Goal: Communication & Community: Answer question/provide support

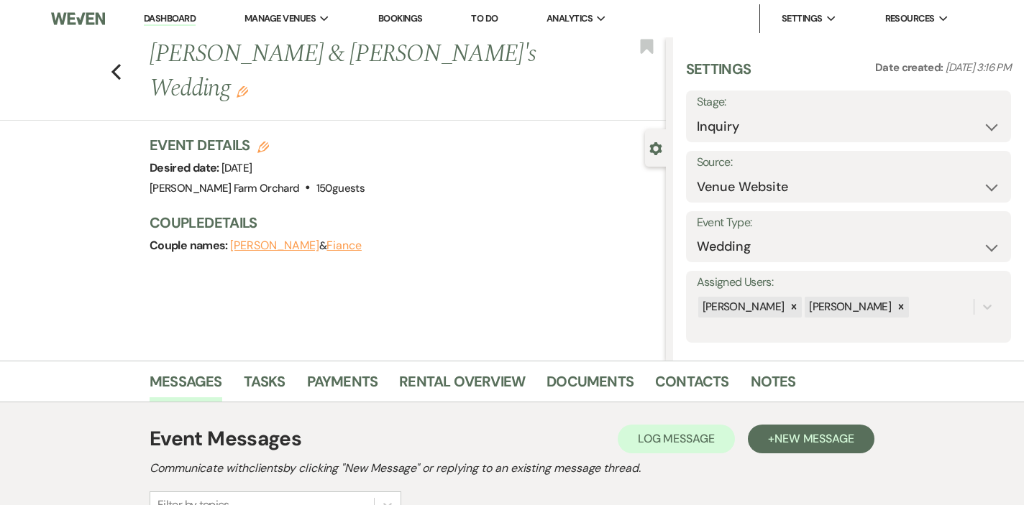
click at [170, 9] on li "Dashboard" at bounding box center [170, 18] width 66 height 29
click at [168, 18] on link "Dashboard" at bounding box center [170, 19] width 52 height 14
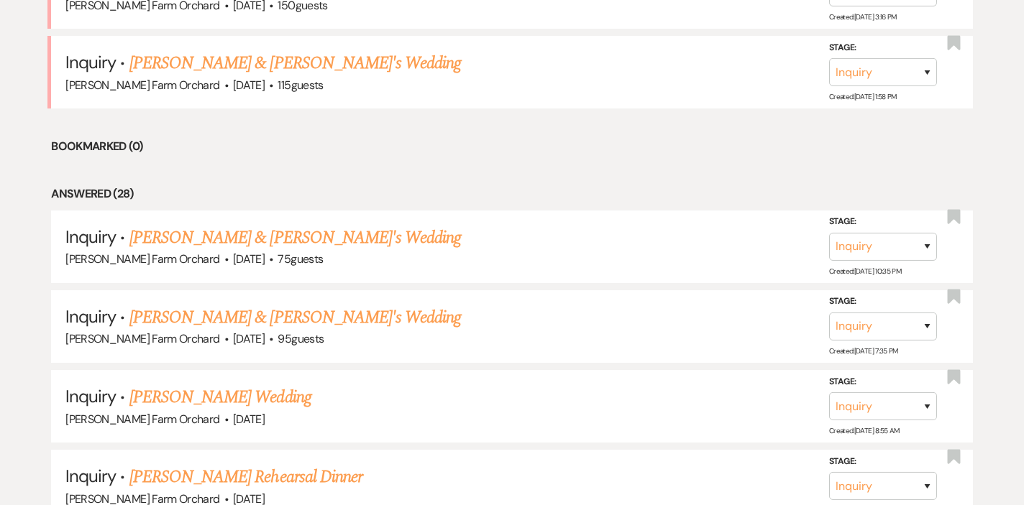
scroll to position [760, 0]
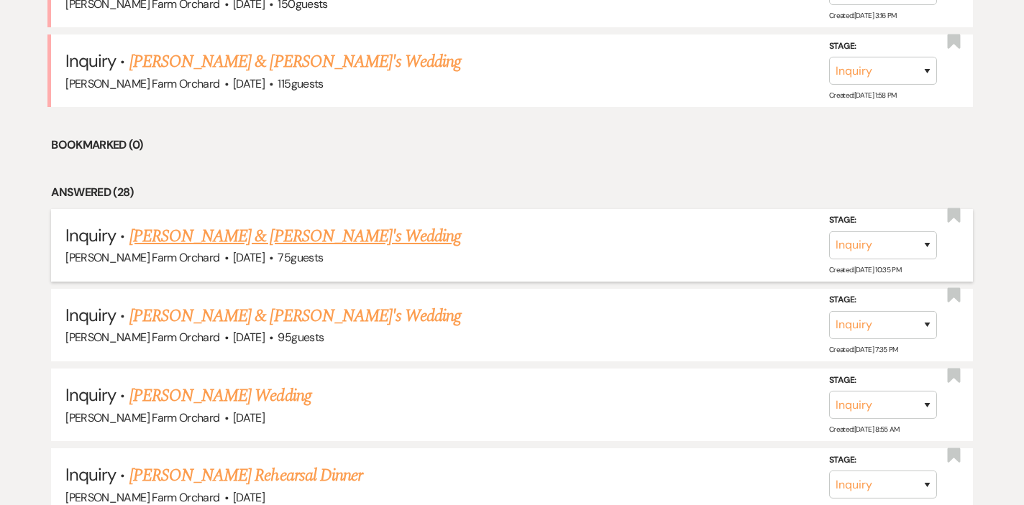
click at [266, 231] on link "[PERSON_NAME] & [PERSON_NAME]'s Wedding" at bounding box center [295, 237] width 332 height 26
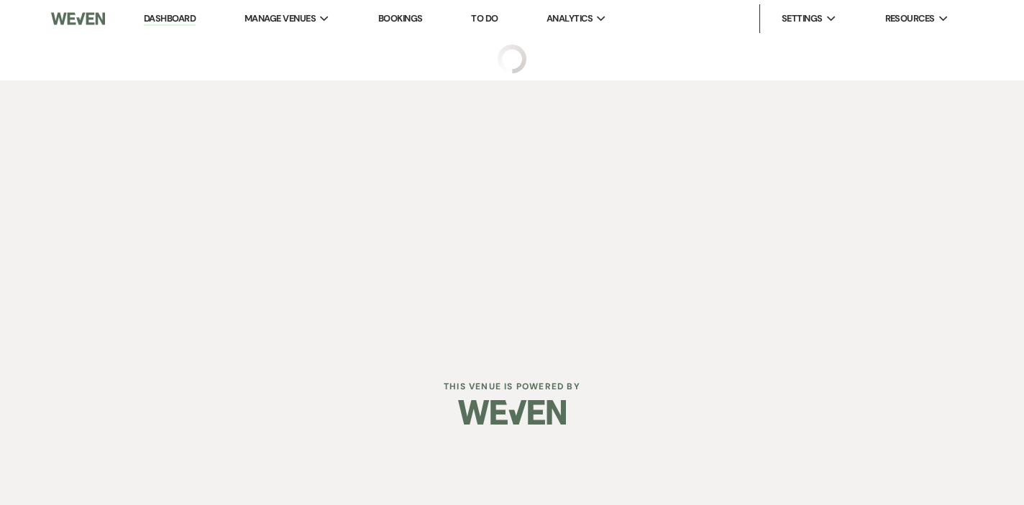
select select "5"
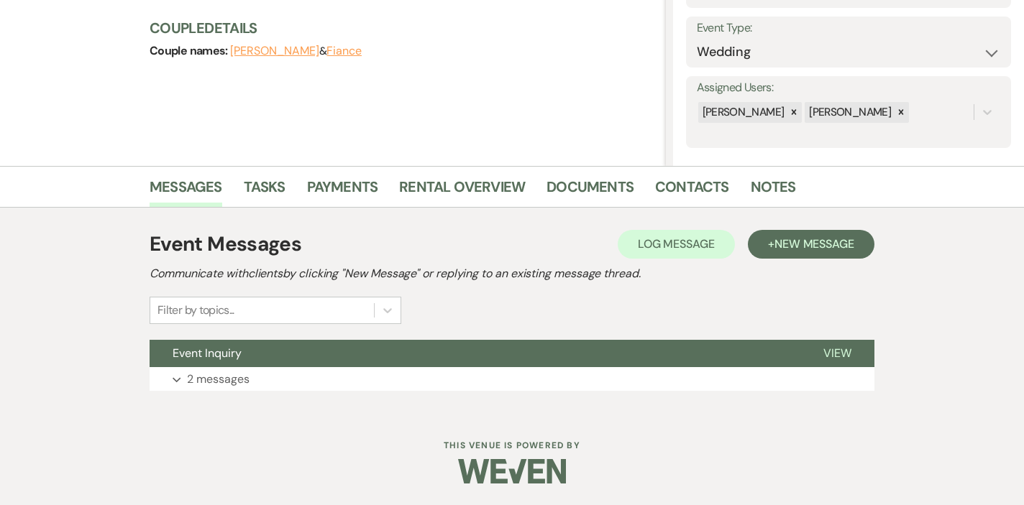
scroll to position [194, 0]
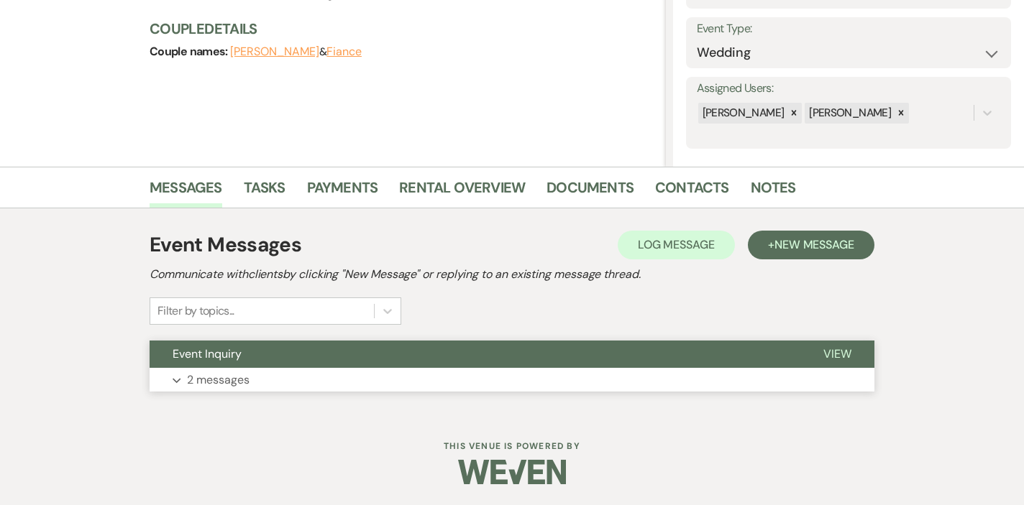
click at [263, 382] on button "Expand 2 messages" at bounding box center [512, 380] width 725 height 24
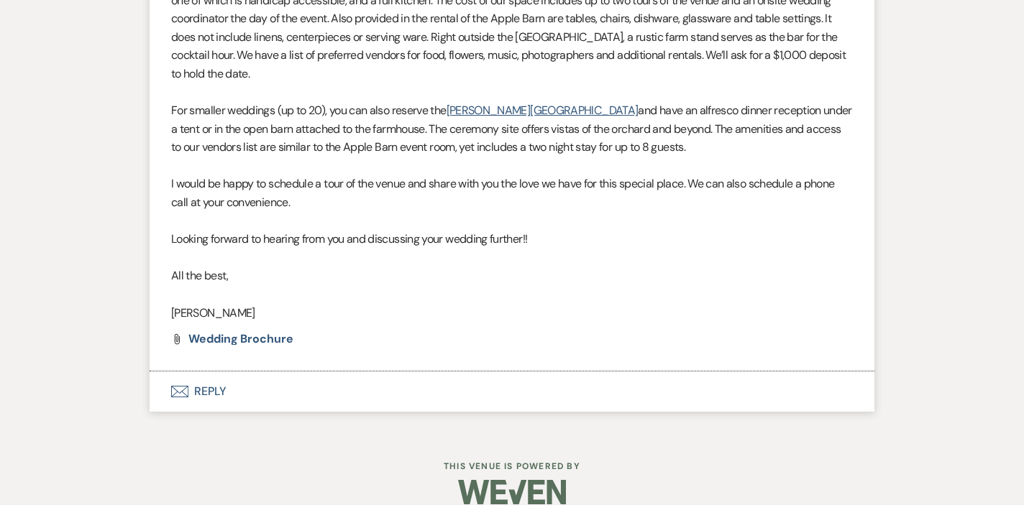
scroll to position [1226, 0]
click at [226, 332] on span "Wedding Brochure" at bounding box center [240, 339] width 105 height 15
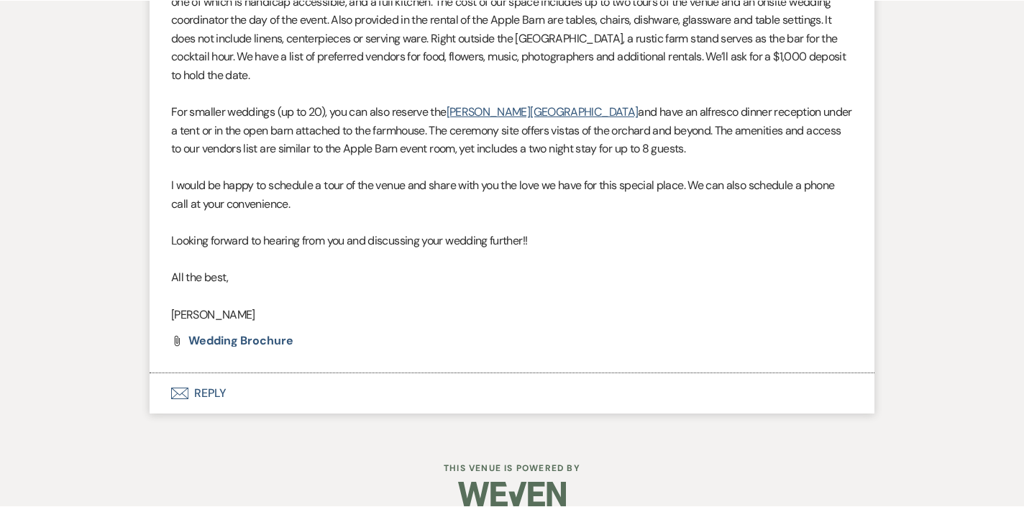
scroll to position [1225, 0]
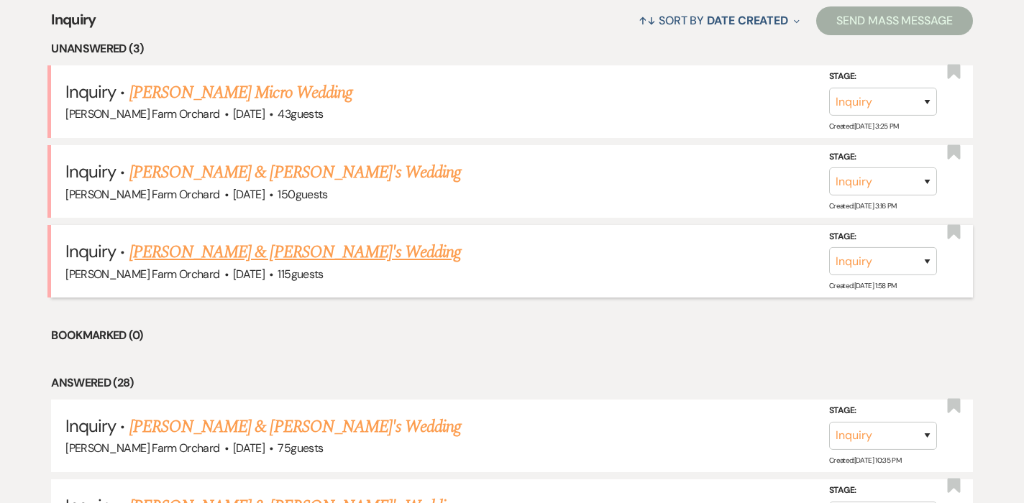
click at [359, 252] on link "[PERSON_NAME] & [PERSON_NAME]'s Wedding" at bounding box center [295, 252] width 332 height 26
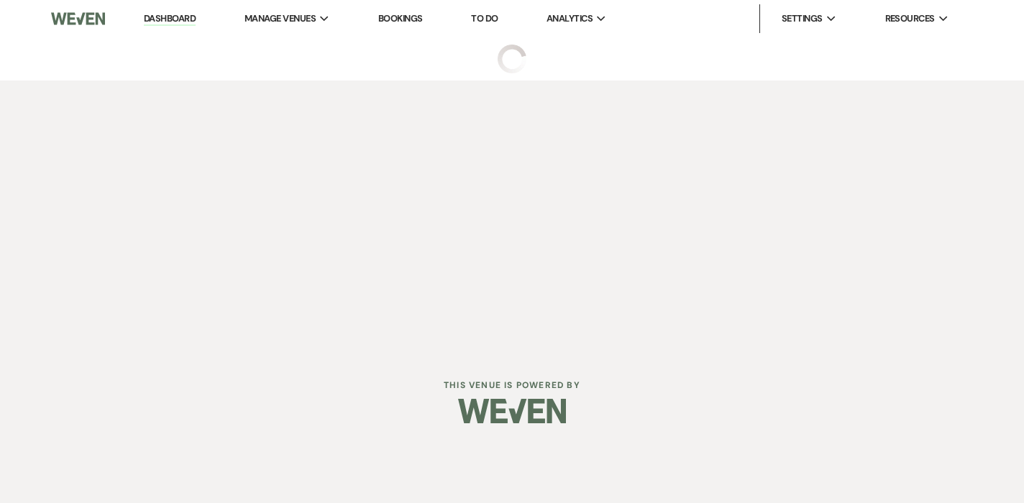
select select "5"
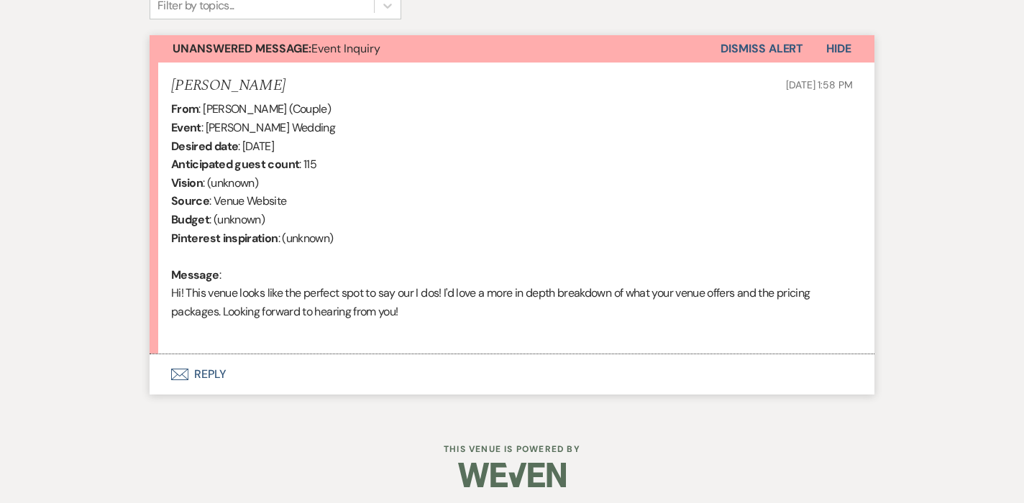
scroll to position [499, 0]
click at [203, 369] on button "Envelope Reply" at bounding box center [512, 375] width 725 height 40
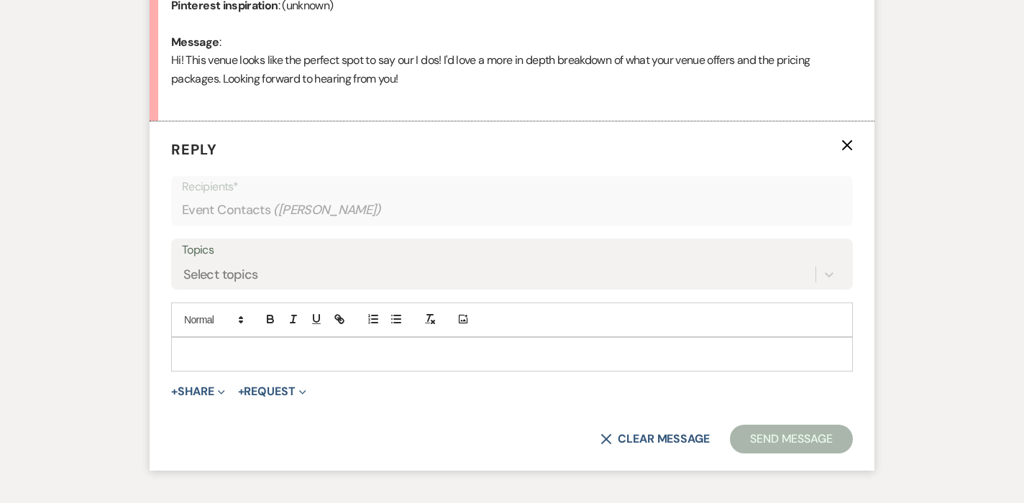
scroll to position [745, 0]
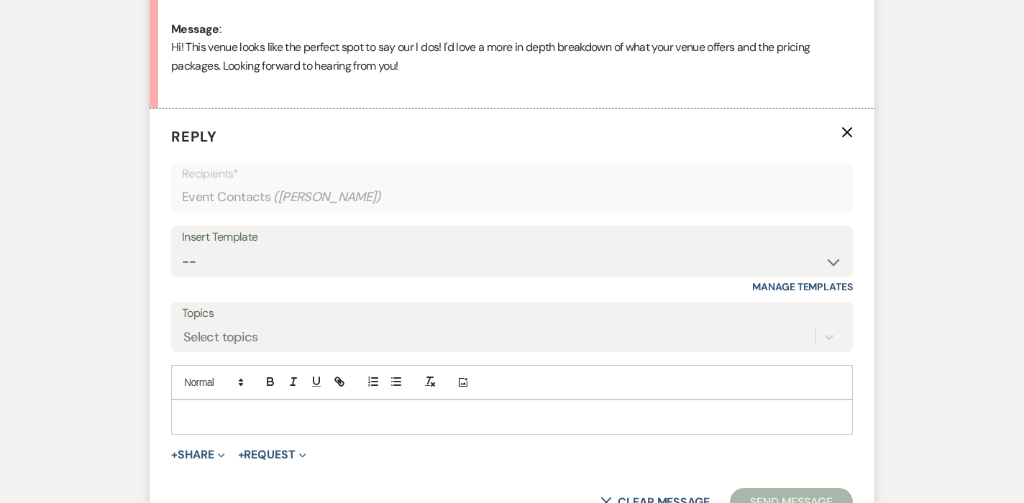
click at [208, 413] on p at bounding box center [512, 417] width 658 height 16
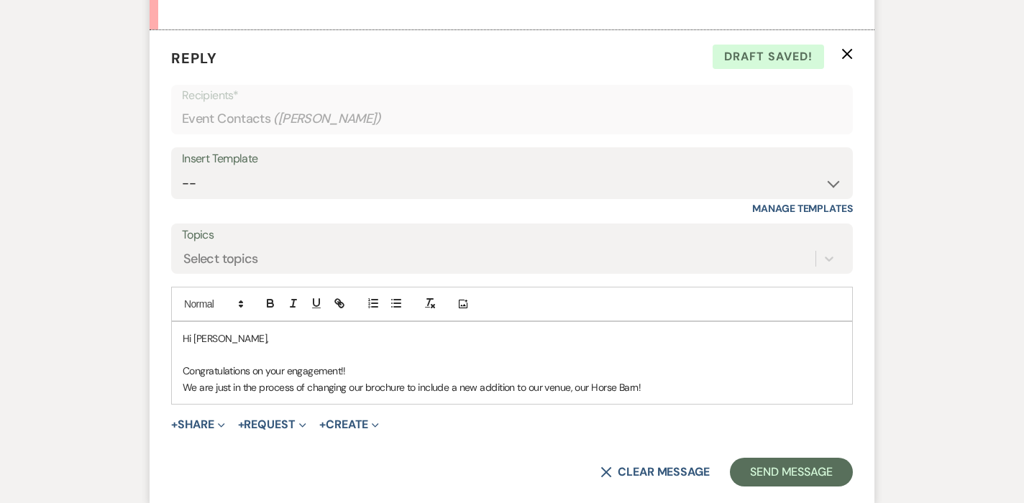
scroll to position [842, 0]
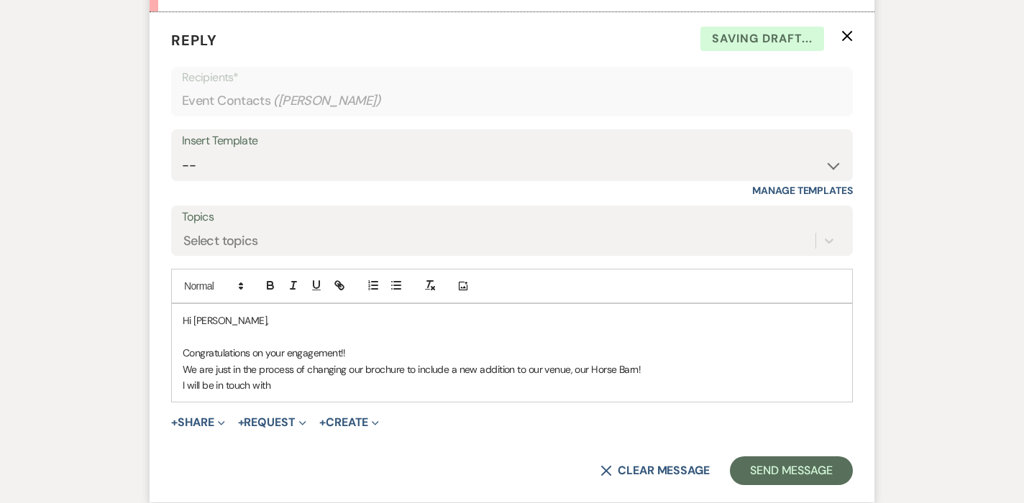
click at [212, 379] on p "I will be in touch with" at bounding box center [512, 385] width 658 height 16
click at [298, 377] on p "I will be back in touch with" at bounding box center [512, 385] width 658 height 16
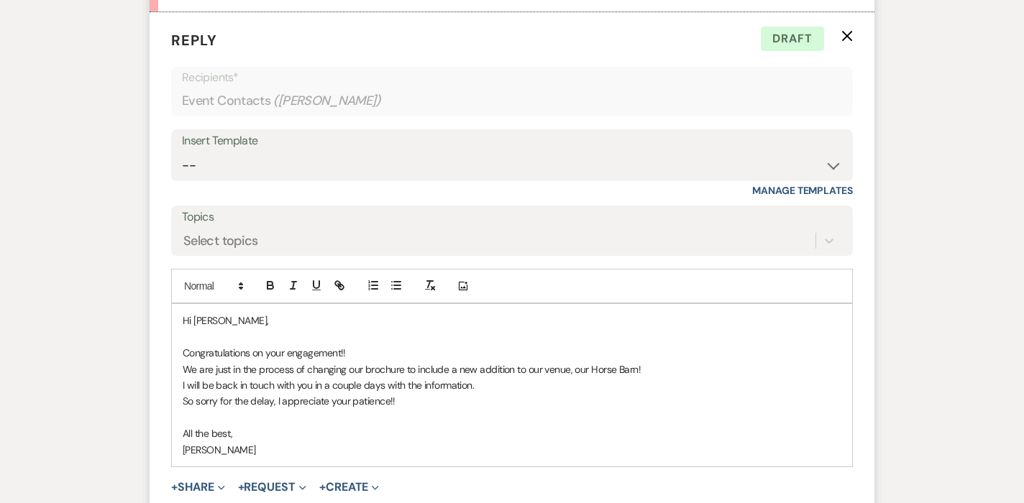
click at [275, 394] on p "So sorry for the delay, I appreciate your patience!!" at bounding box center [512, 401] width 658 height 16
drag, startPoint x: 179, startPoint y: 345, endPoint x: 262, endPoint y: 440, distance: 126.3
click at [262, 440] on div "Hi Amanda, Congratulations on your engagement!! We are just in the process of c…" at bounding box center [512, 385] width 680 height 162
copy div "Congratulations on your engagement!! We are just in the process of changing our…"
click at [413, 445] on p "[PERSON_NAME]" at bounding box center [512, 450] width 658 height 16
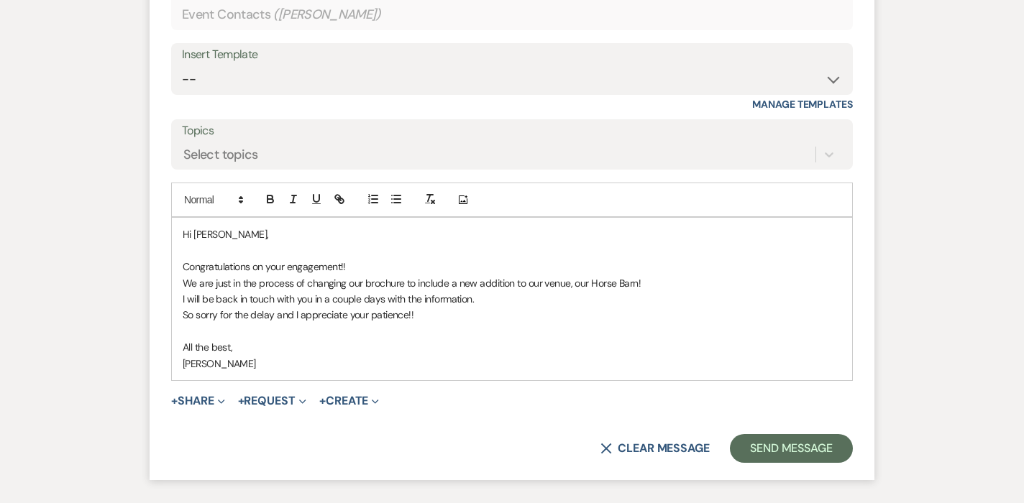
scroll to position [935, 0]
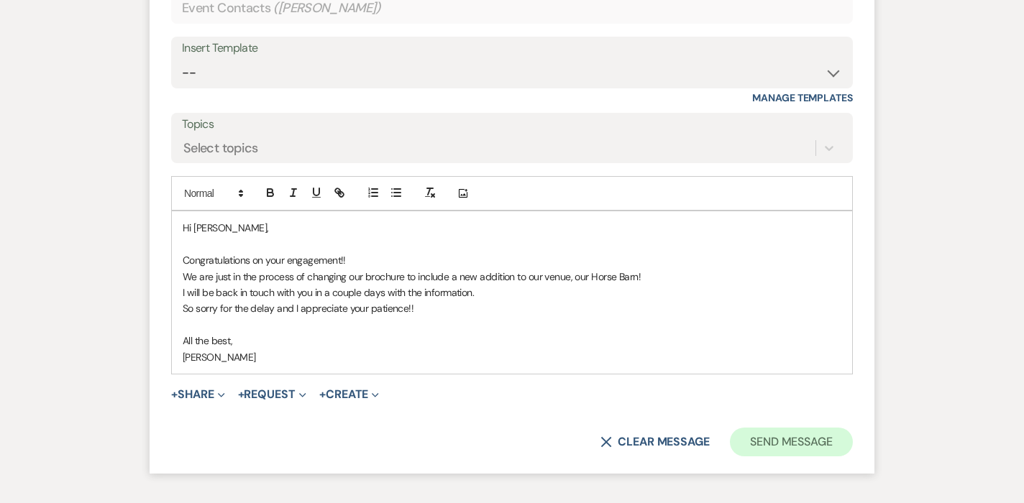
click at [810, 428] on button "Send Message" at bounding box center [791, 442] width 123 height 29
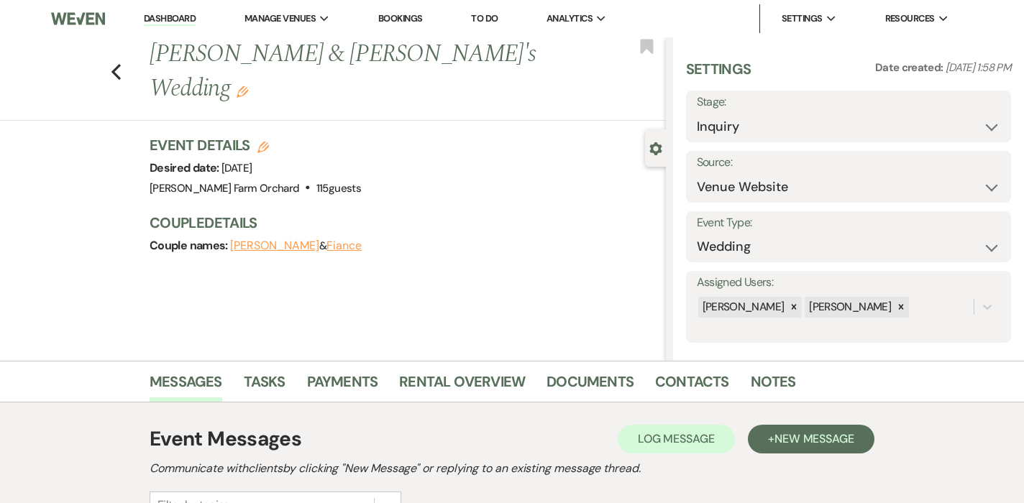
scroll to position [0, 0]
click at [160, 18] on link "Dashboard" at bounding box center [170, 19] width 52 height 14
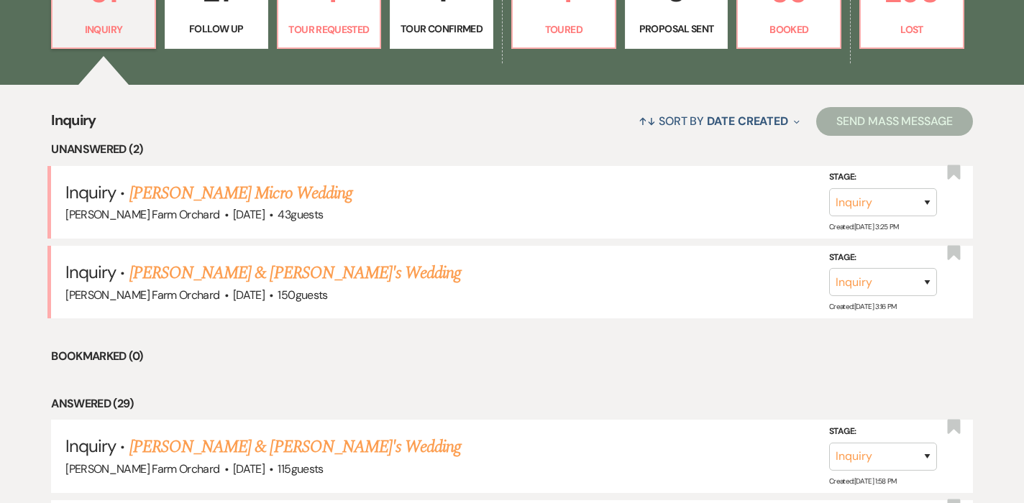
scroll to position [469, 0]
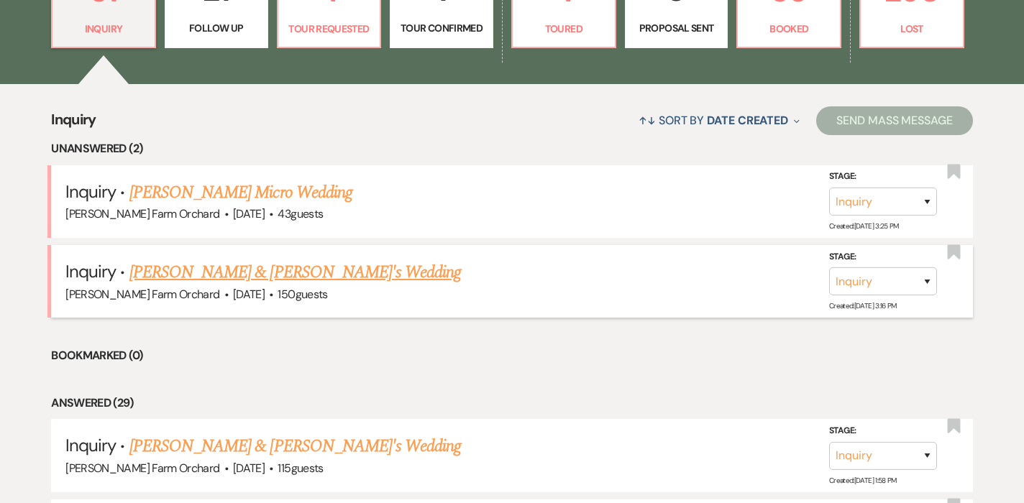
click at [146, 270] on link "[PERSON_NAME] & [PERSON_NAME]'s Wedding" at bounding box center [295, 273] width 332 height 26
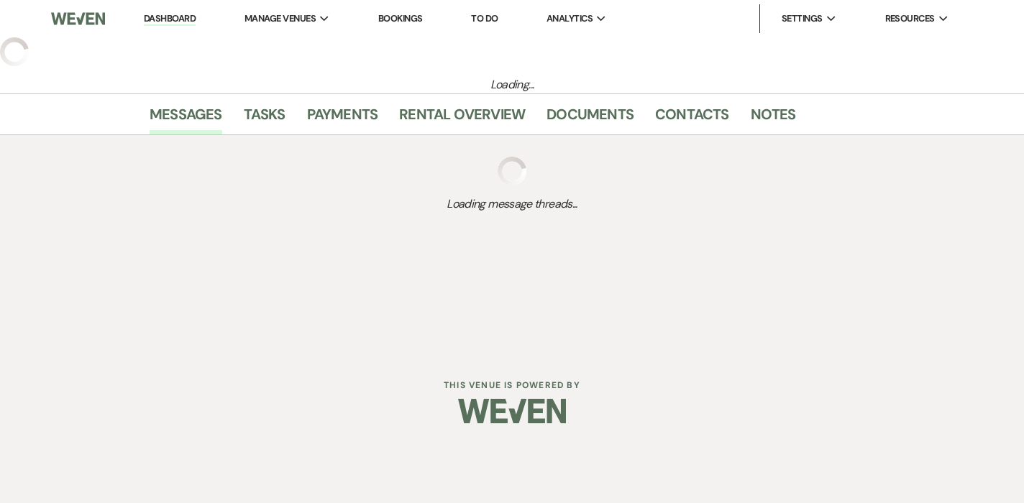
select select "5"
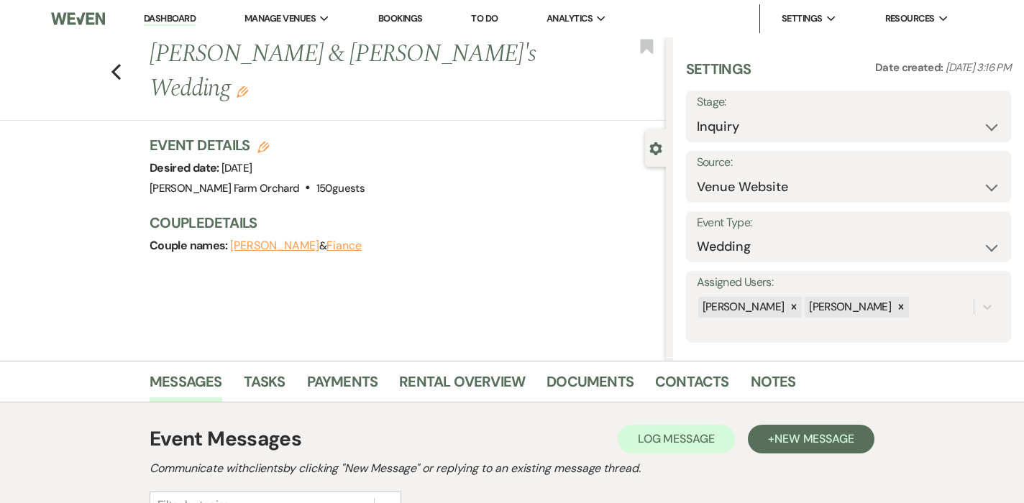
click at [184, 17] on link "Dashboard" at bounding box center [170, 19] width 52 height 14
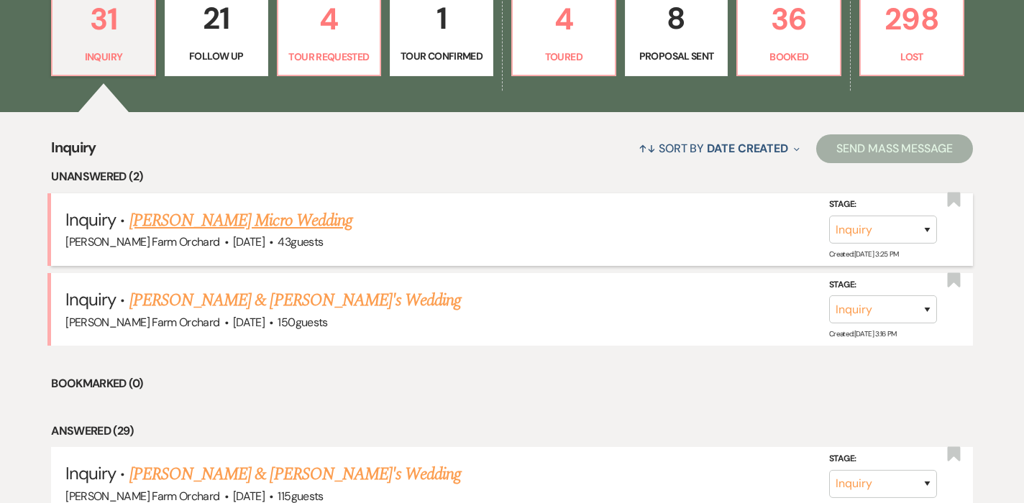
scroll to position [442, 0]
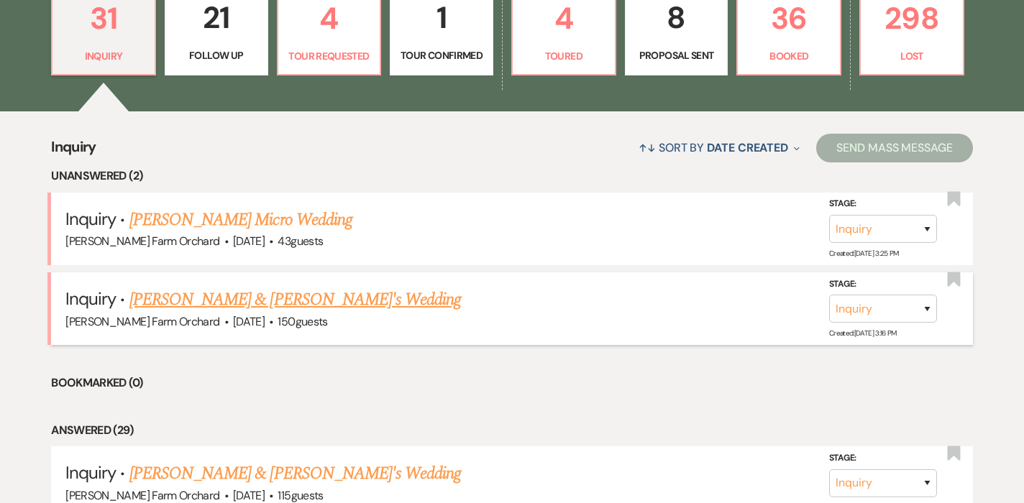
click at [211, 297] on link "[PERSON_NAME] & [PERSON_NAME]'s Wedding" at bounding box center [295, 300] width 332 height 26
select select "5"
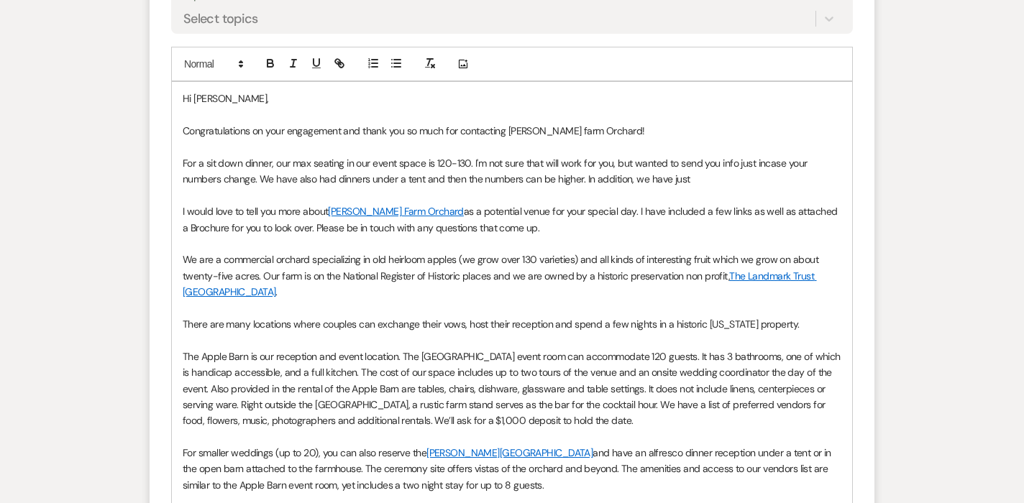
scroll to position [1064, 0]
click at [764, 155] on p "For a sit down dinner, our max seating in our event space is 120-130. I'm not s…" at bounding box center [512, 171] width 658 height 32
click at [699, 166] on p "For a sit down dinner, our max seating in our event space is 120-130. I'm not s…" at bounding box center [512, 171] width 658 height 32
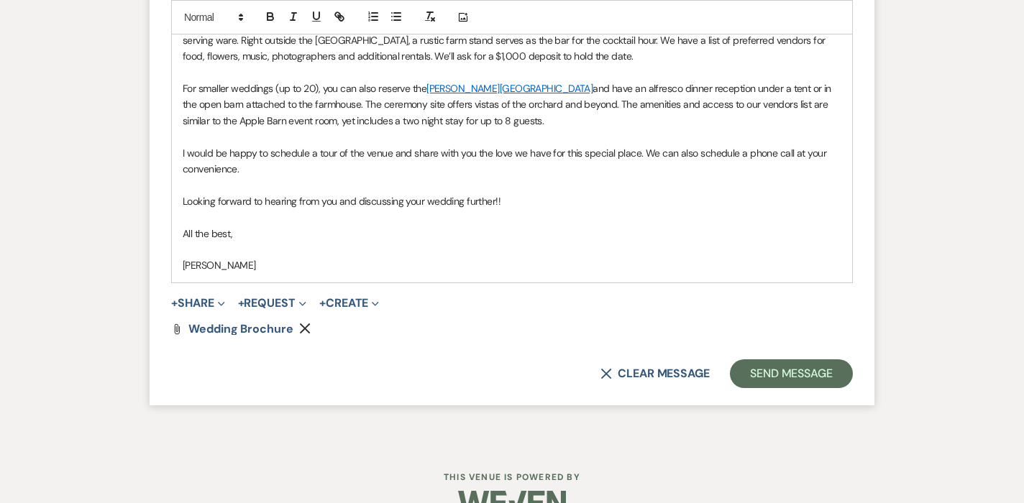
scroll to position [1428, 0]
click at [795, 360] on button "Send Message" at bounding box center [791, 374] width 123 height 29
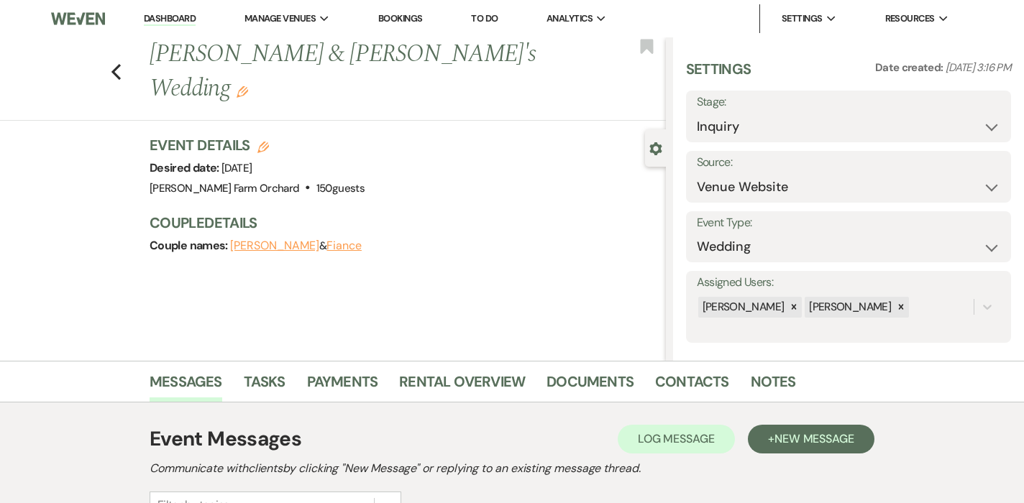
scroll to position [0, 0]
click at [168, 15] on link "Dashboard" at bounding box center [170, 19] width 52 height 14
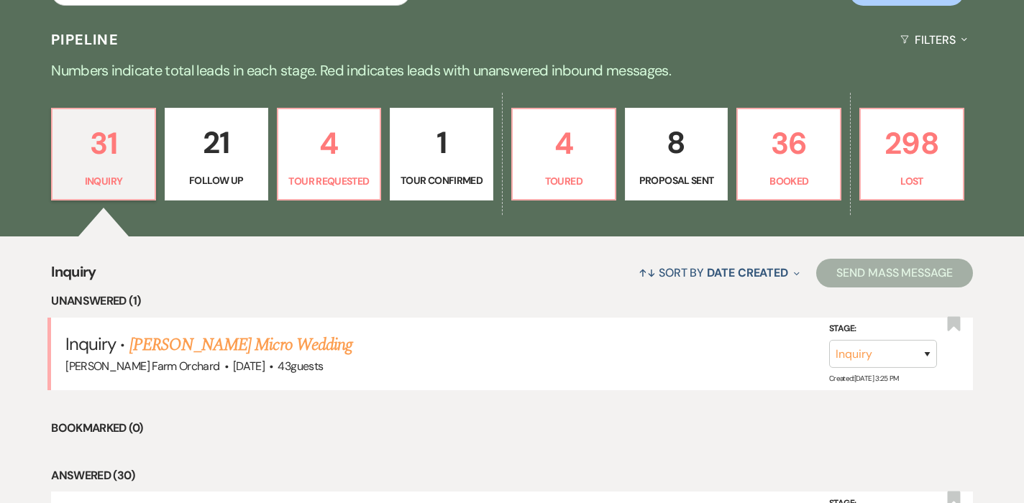
scroll to position [353, 0]
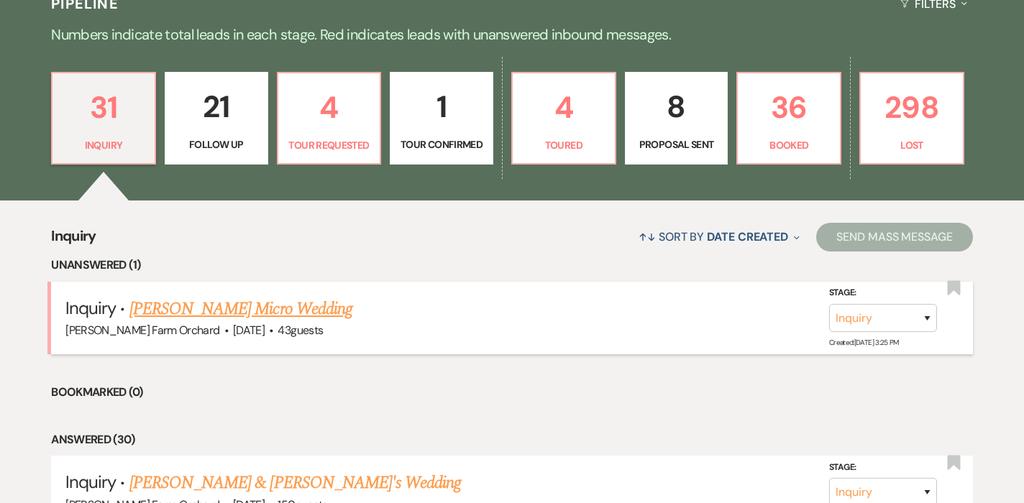
click at [191, 308] on link "[PERSON_NAME] Micro Wedding" at bounding box center [240, 309] width 223 height 26
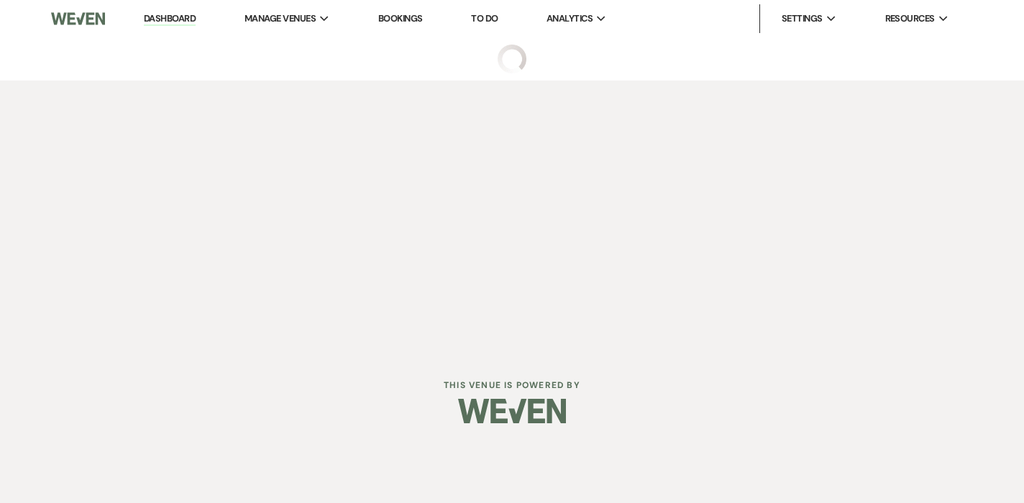
select select "5"
select select "16"
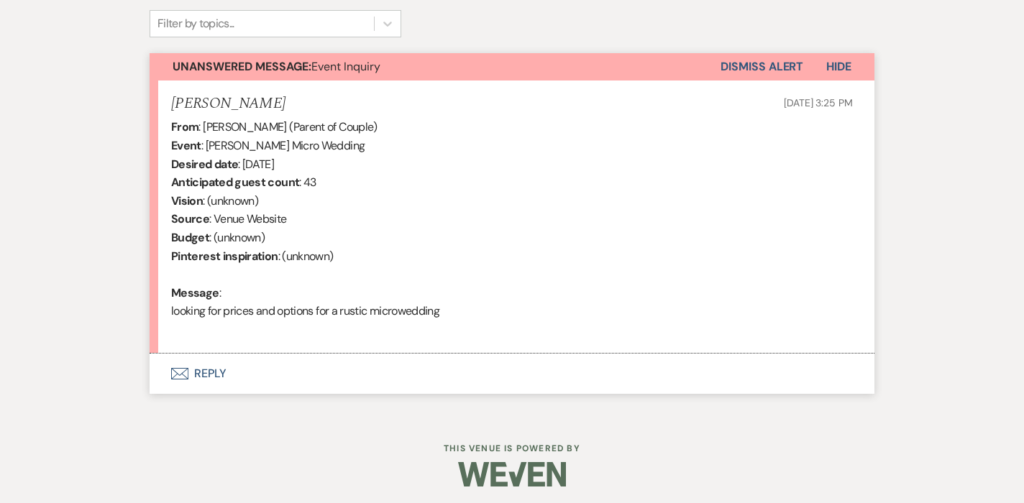
scroll to position [481, 0]
click at [205, 367] on button "Envelope Reply" at bounding box center [512, 374] width 725 height 40
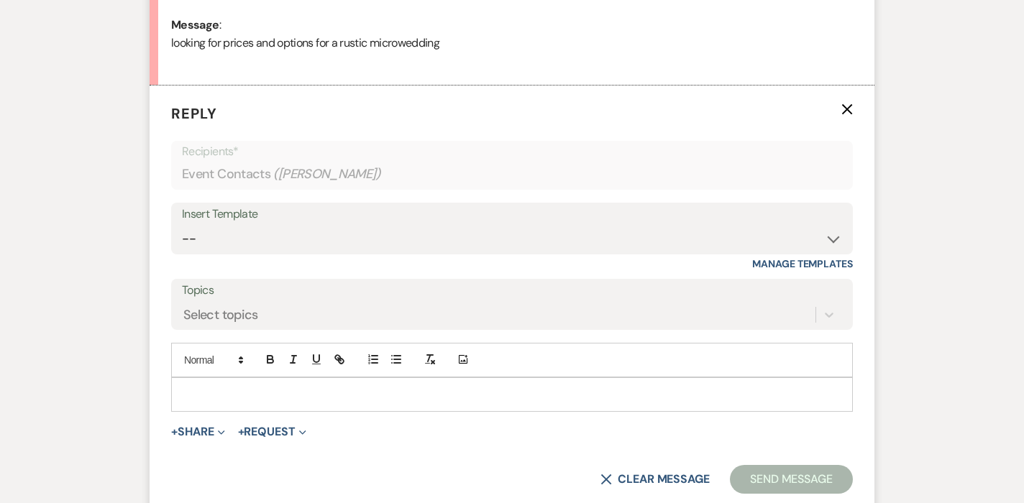
scroll to position [791, 0]
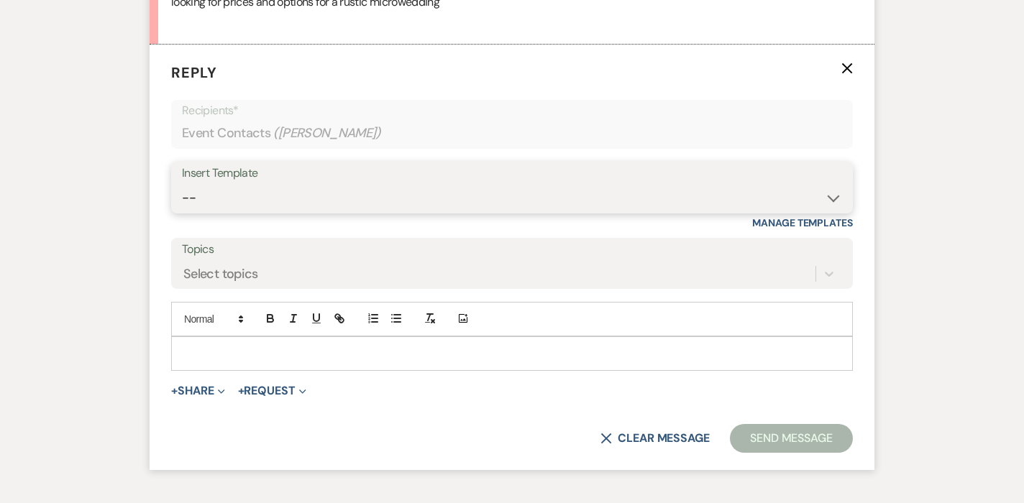
select select "481"
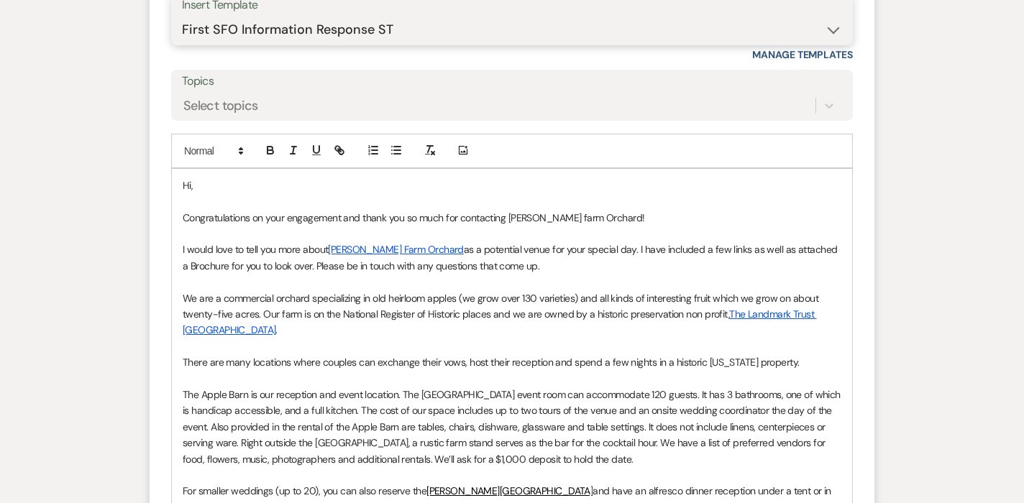
scroll to position [960, 0]
click at [215, 177] on p "Hi," at bounding box center [512, 185] width 658 height 16
click at [200, 177] on p "Hi," at bounding box center [512, 185] width 658 height 16
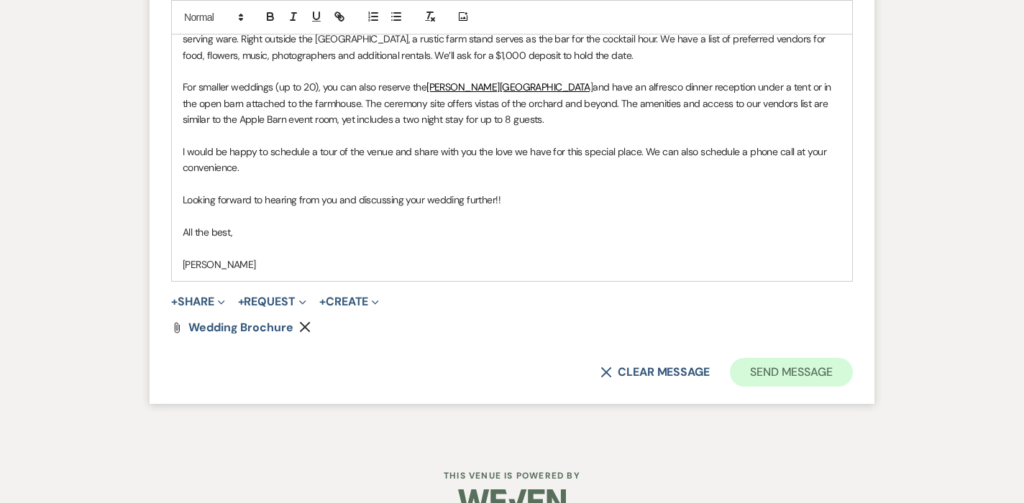
scroll to position [1362, 0]
click at [783, 359] on button "Send Message" at bounding box center [791, 373] width 123 height 29
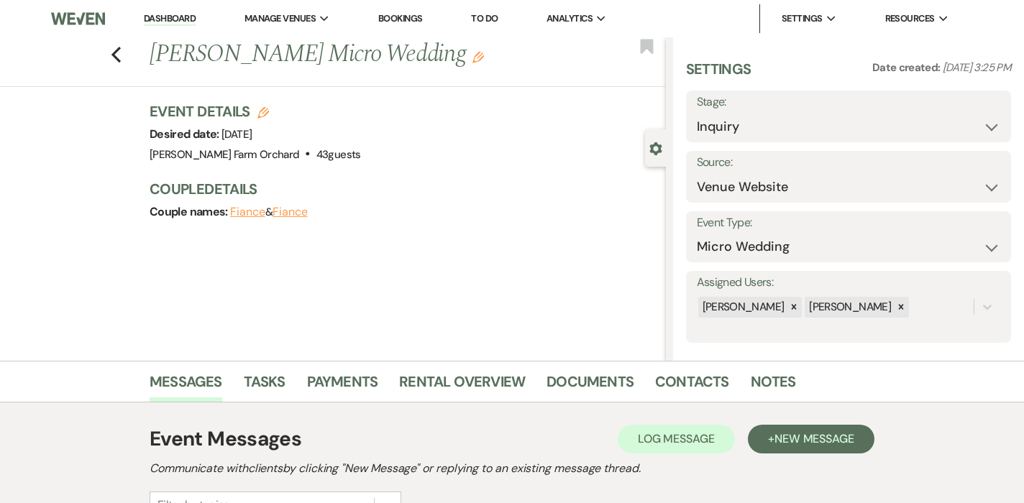
scroll to position [0, 0]
click at [167, 16] on link "Dashboard" at bounding box center [170, 19] width 52 height 14
